Goal: Task Accomplishment & Management: Use online tool/utility

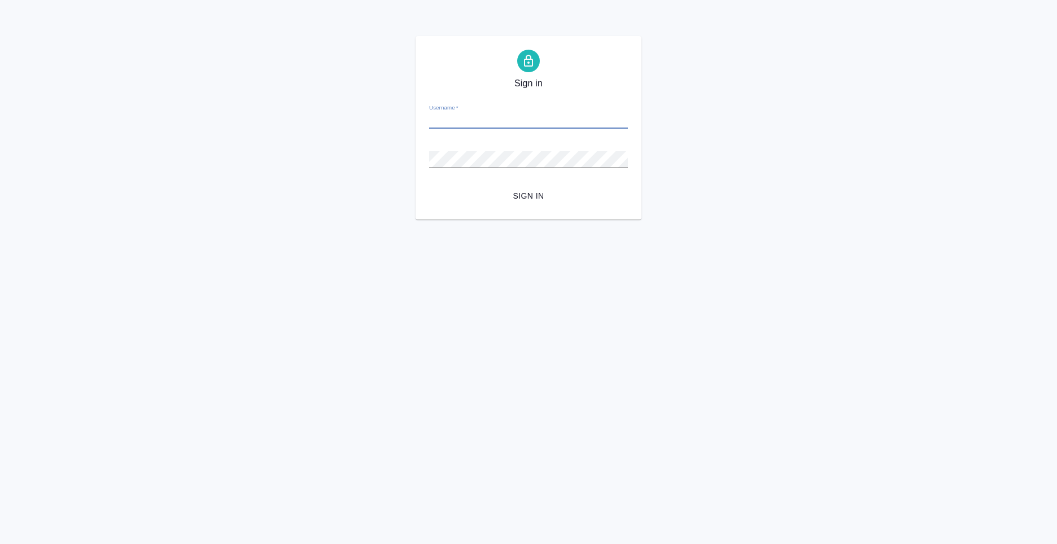
click at [486, 123] on input "Username   *" at bounding box center [528, 121] width 199 height 16
paste input "s.klimentovskii@awatera.com"
type input "s.klimentovskii@awatera.com"
click at [531, 194] on span "Sign in" at bounding box center [528, 196] width 181 height 14
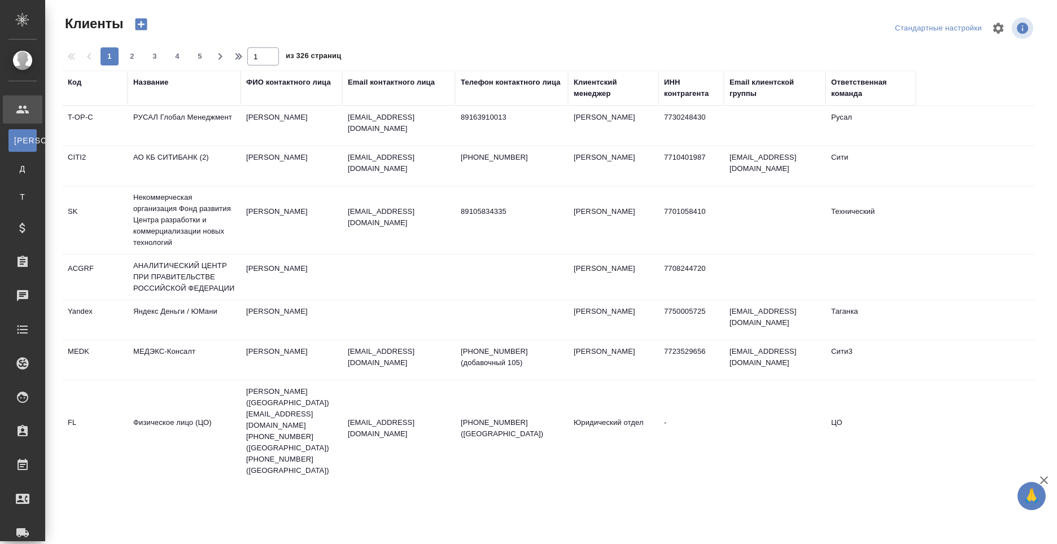
select select "RU"
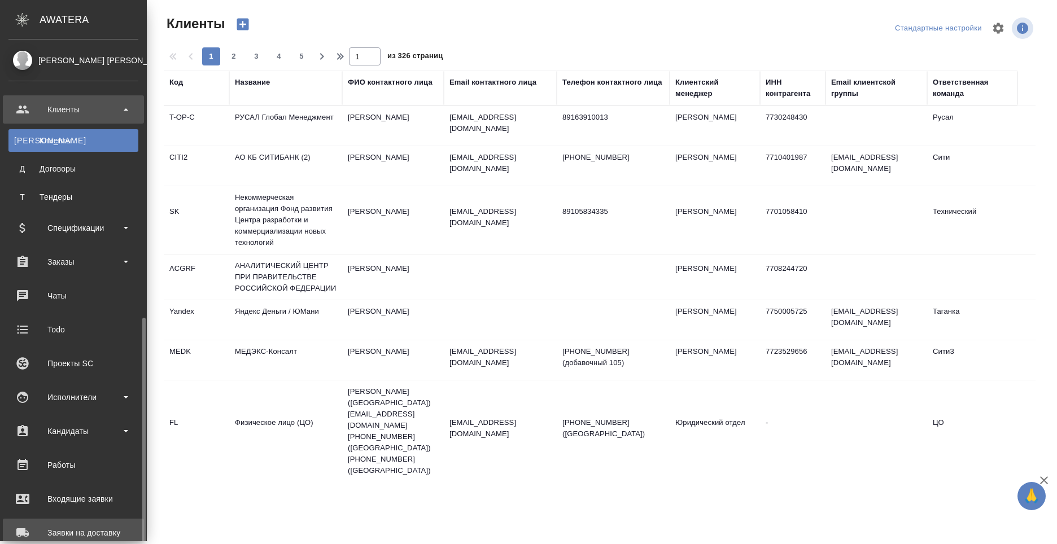
scroll to position [158, 0]
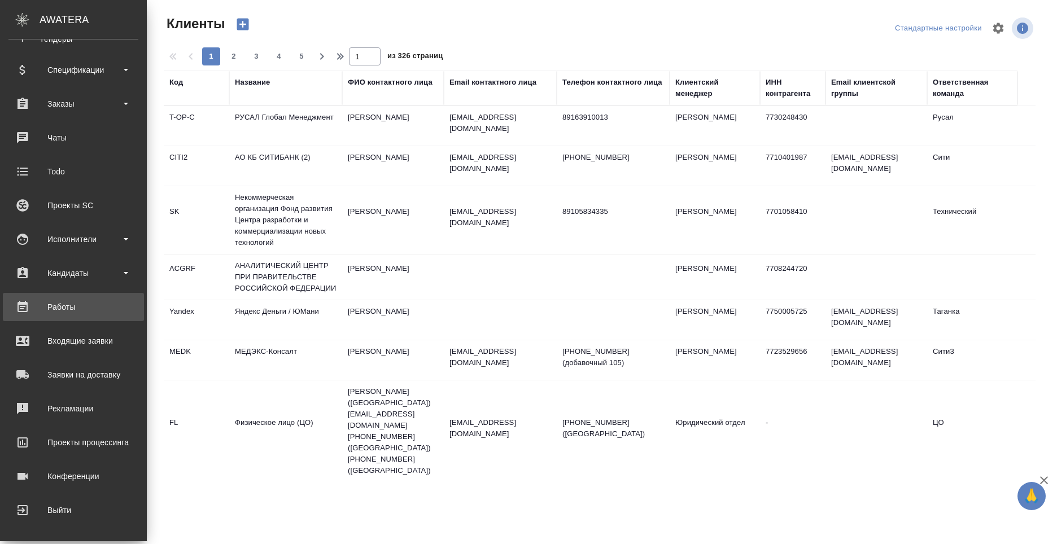
click at [102, 304] on div "Работы" at bounding box center [73, 307] width 130 height 17
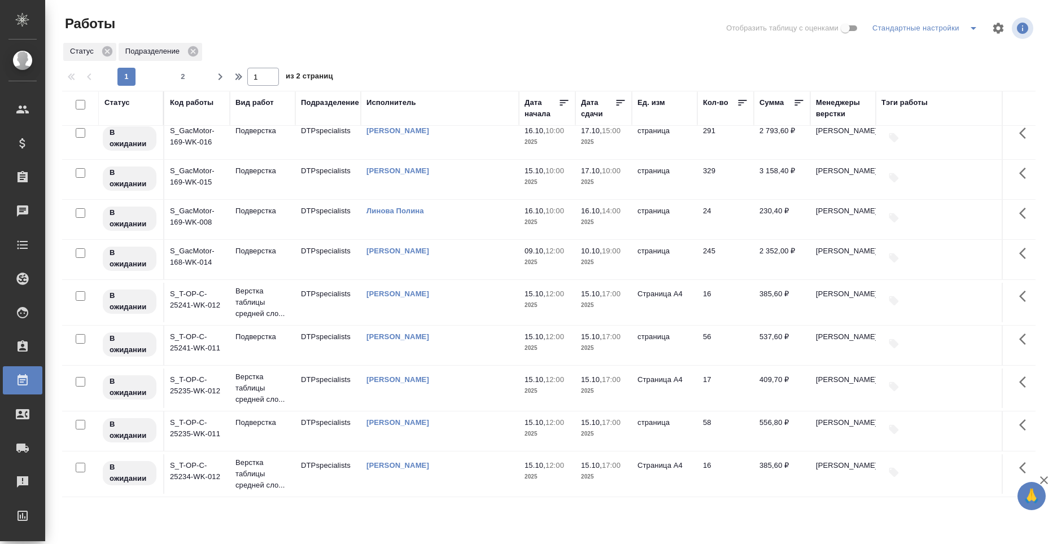
scroll to position [741, 0]
click at [187, 75] on span "2" at bounding box center [183, 76] width 18 height 11
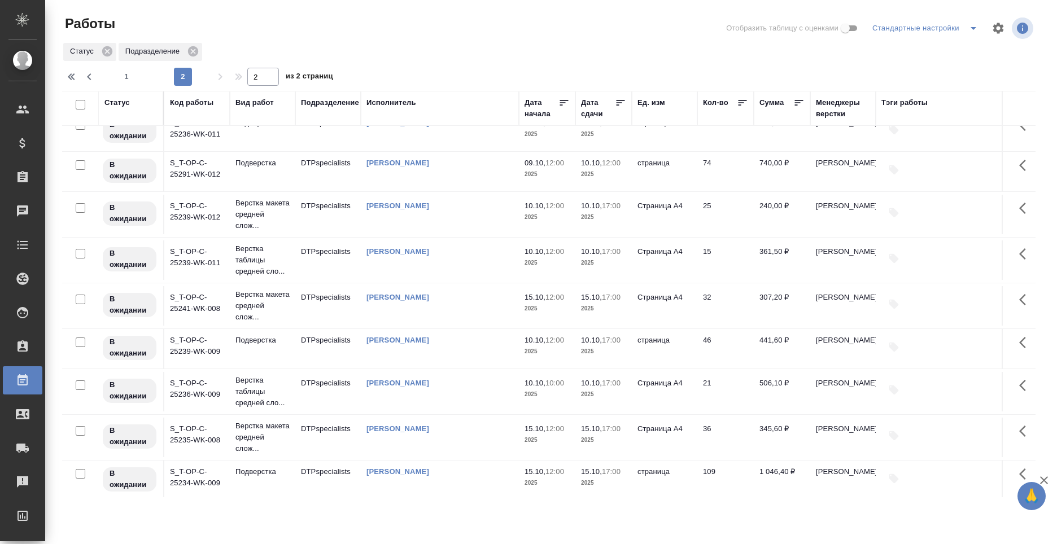
scroll to position [0, 0]
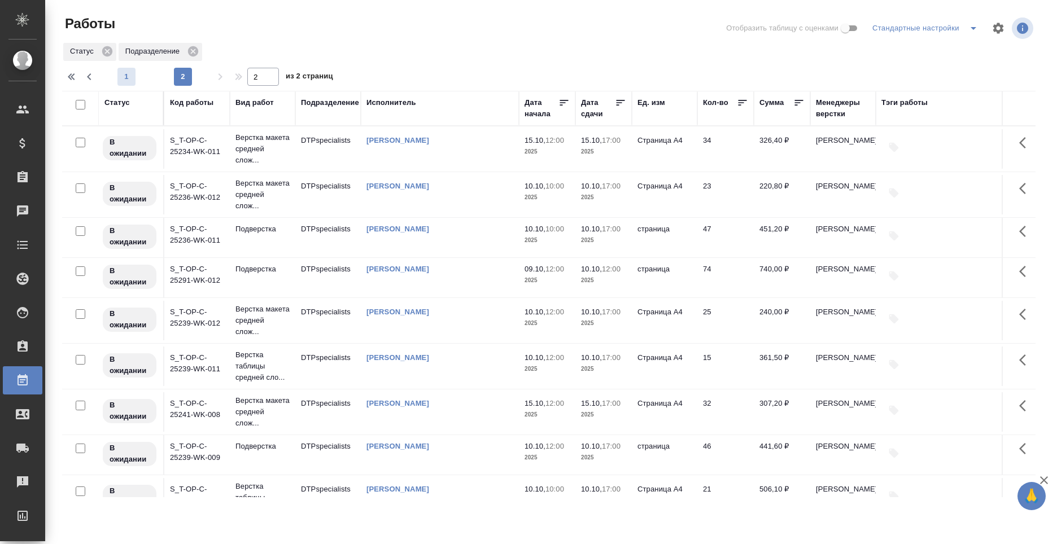
click at [126, 80] on span "1" at bounding box center [126, 76] width 18 height 11
type input "1"
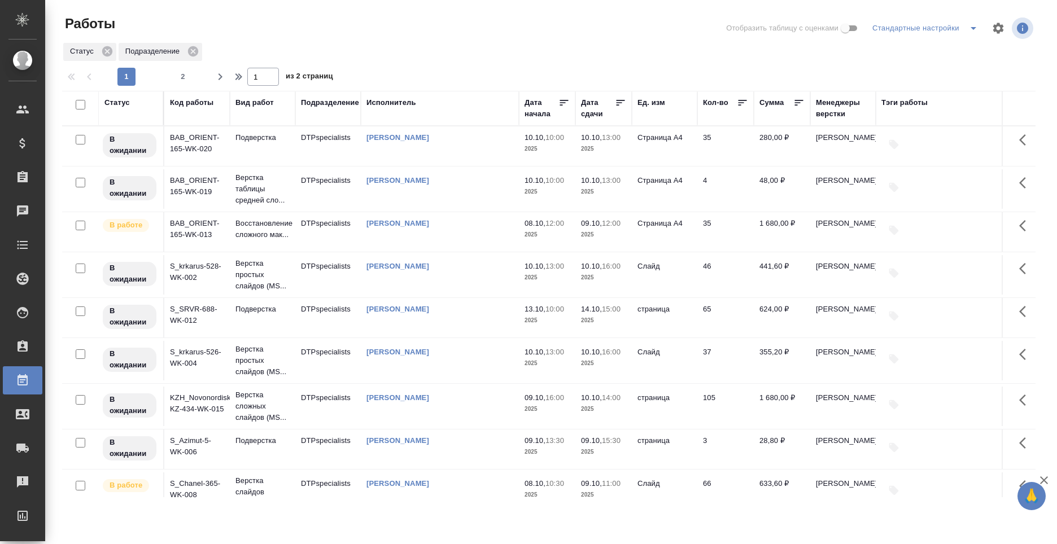
click at [133, 108] on div "Статус" at bounding box center [130, 102] width 53 height 11
click at [122, 108] on div "Статус" at bounding box center [116, 102] width 25 height 11
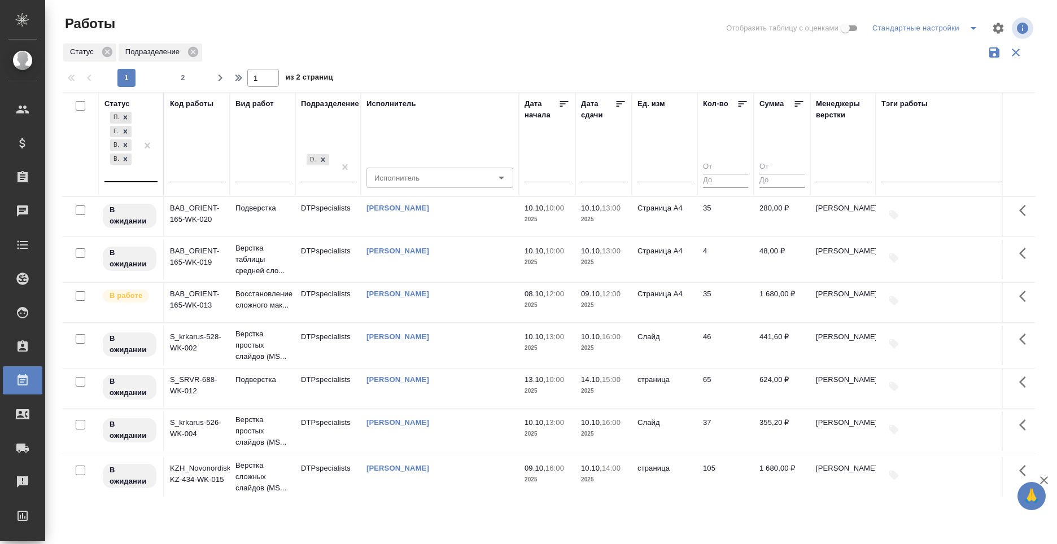
click at [132, 179] on div "Подбор Готов к работе В работе В ожидании" at bounding box center [120, 146] width 33 height 72
click at [464, 58] on div "Статус Подразделение" at bounding box center [548, 52] width 973 height 21
click at [203, 213] on td "BAB_ORIENT-165-WK-020" at bounding box center [196, 216] width 65 height 40
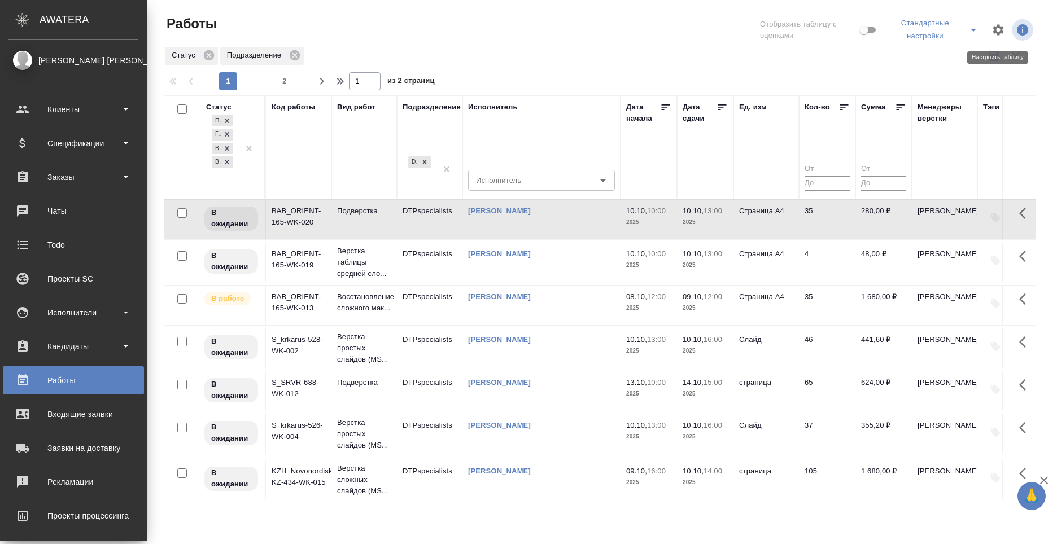
click at [992, 28] on icon "button" at bounding box center [998, 30] width 14 height 14
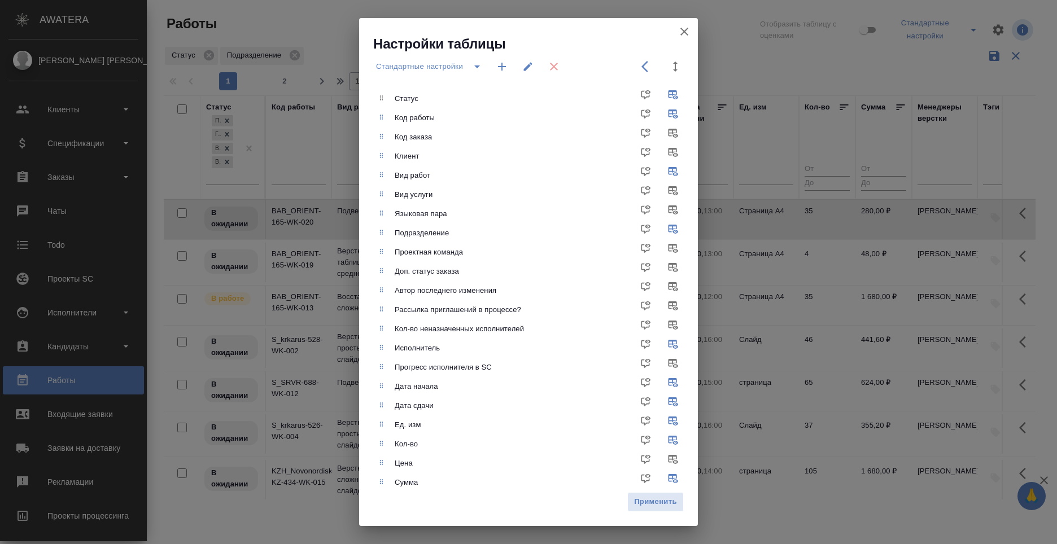
click at [686, 33] on icon "button" at bounding box center [684, 32] width 8 height 8
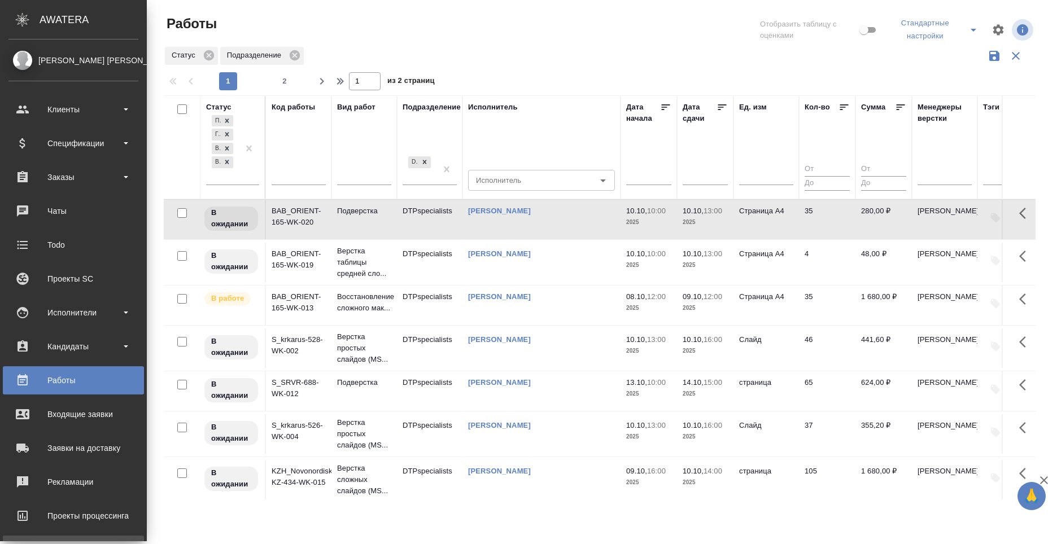
scroll to position [73, 0]
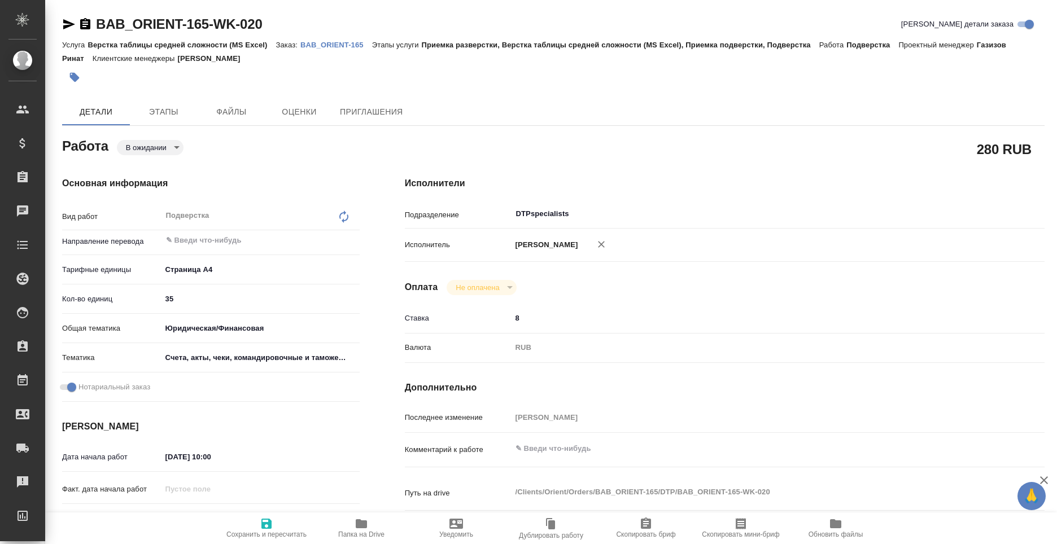
type textarea "x"
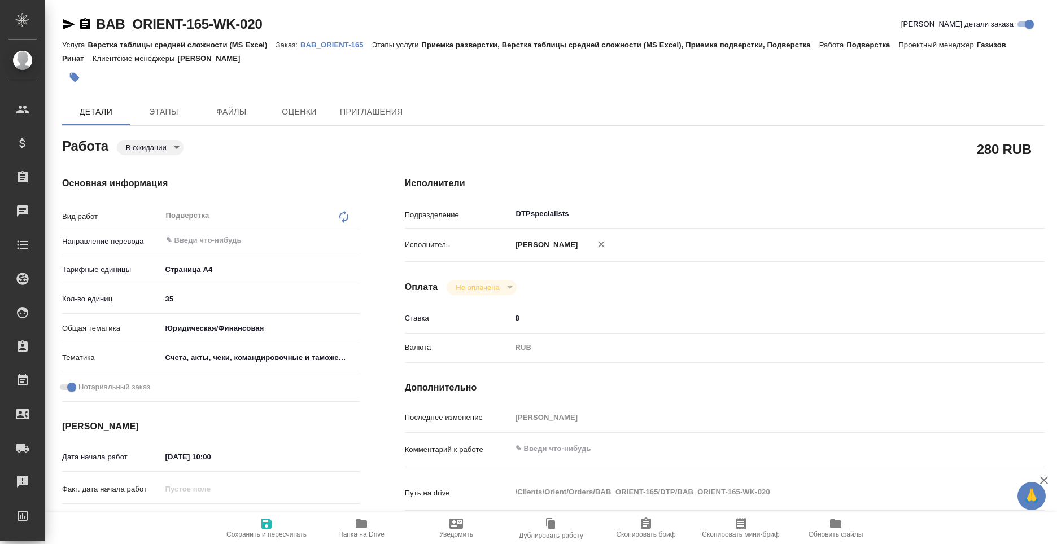
type textarea "x"
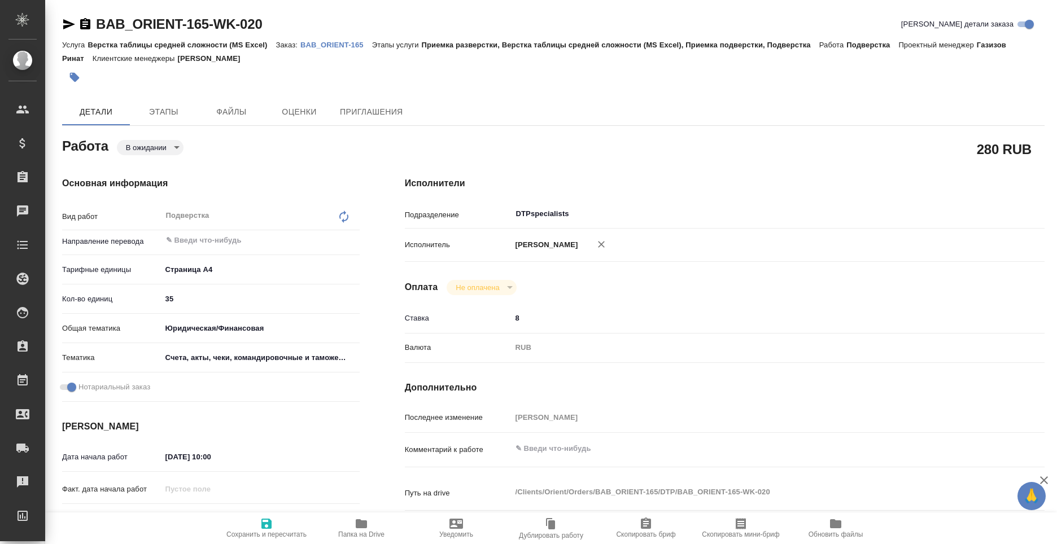
type textarea "x"
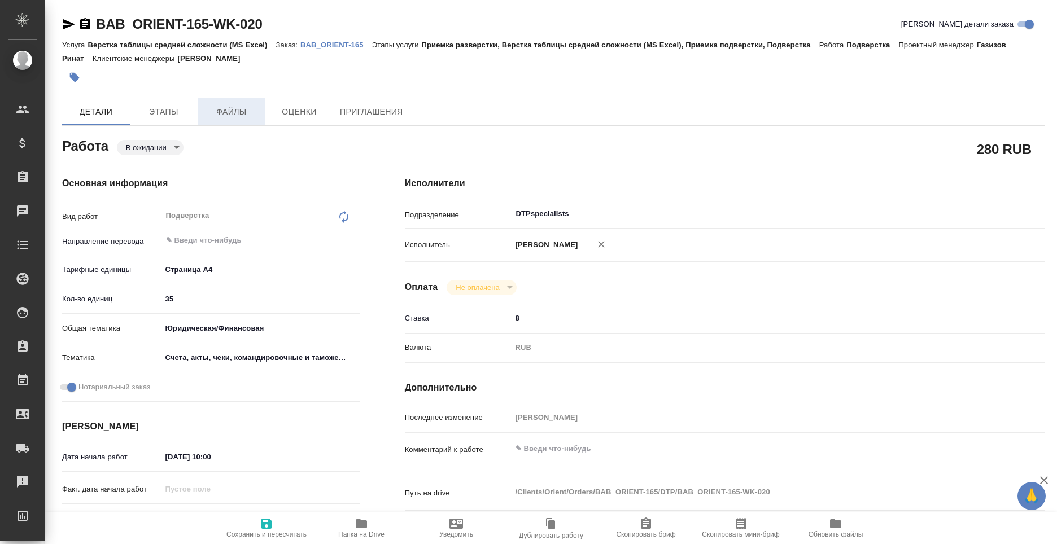
type textarea "x"
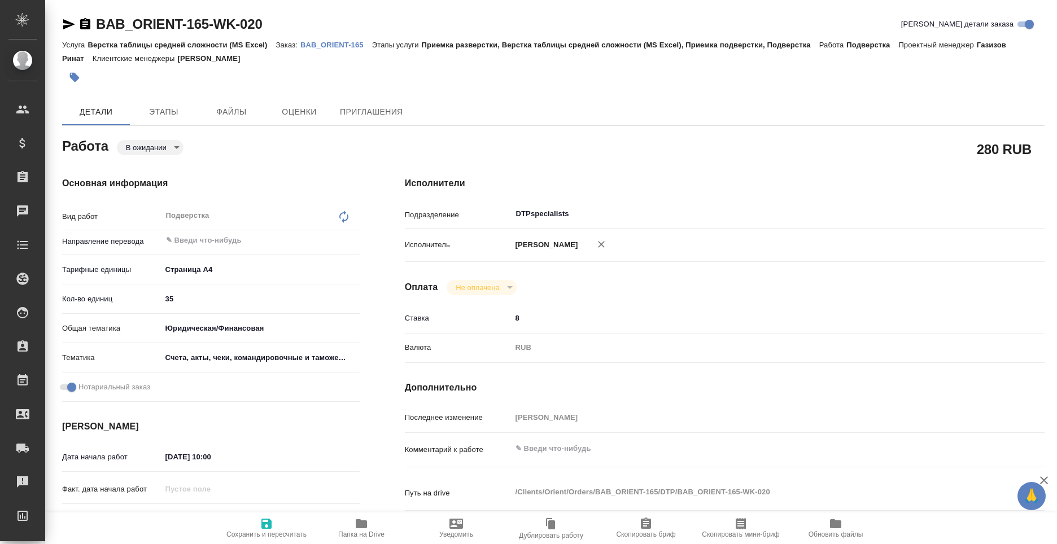
type textarea "x"
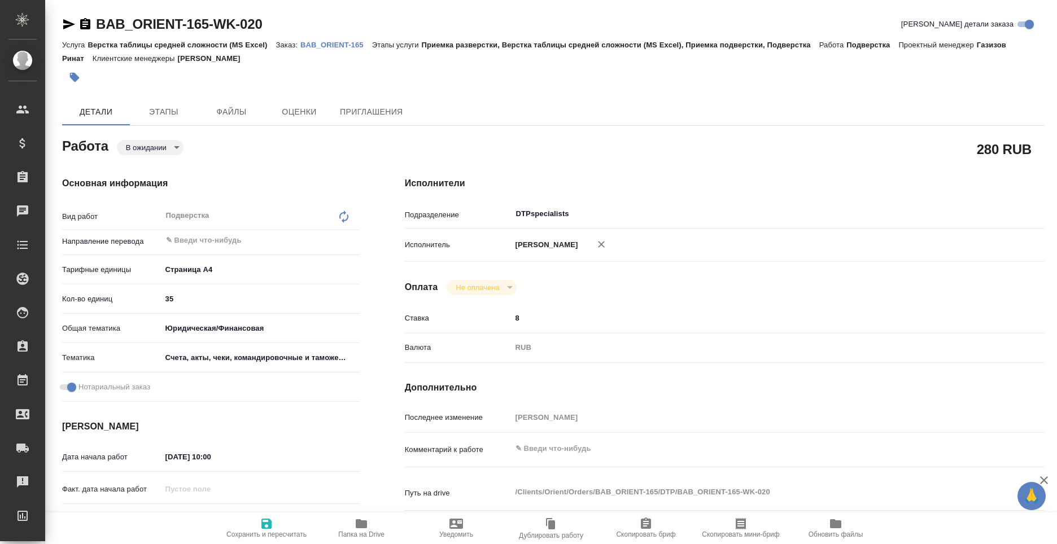
click at [181, 150] on body "🙏 .cls-1 fill:#fff; AWATERA Klimentovskii Sergei Клиенты Спецификации Заказы 0 …" at bounding box center [528, 272] width 1057 height 544
click at [429, 154] on div at bounding box center [528, 272] width 1057 height 544
